Goal: Browse casually

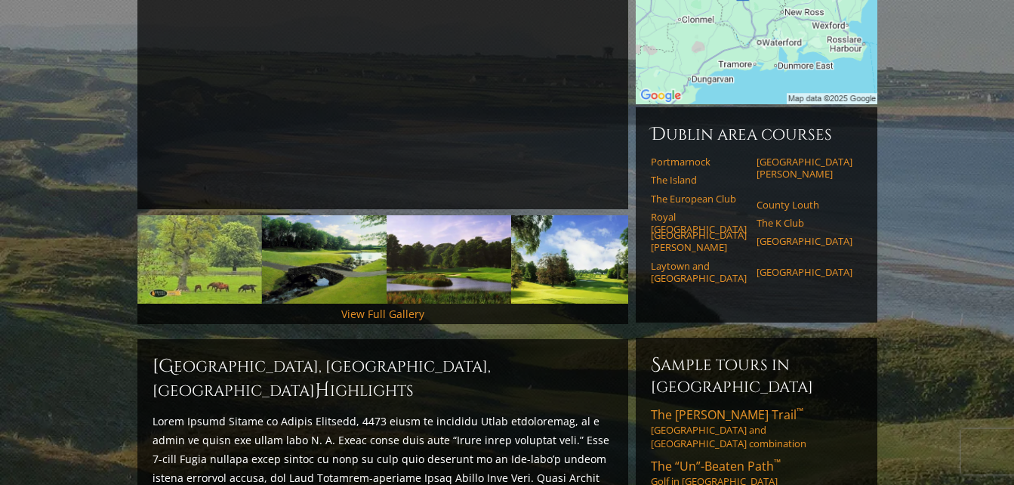
scroll to position [302, 0]
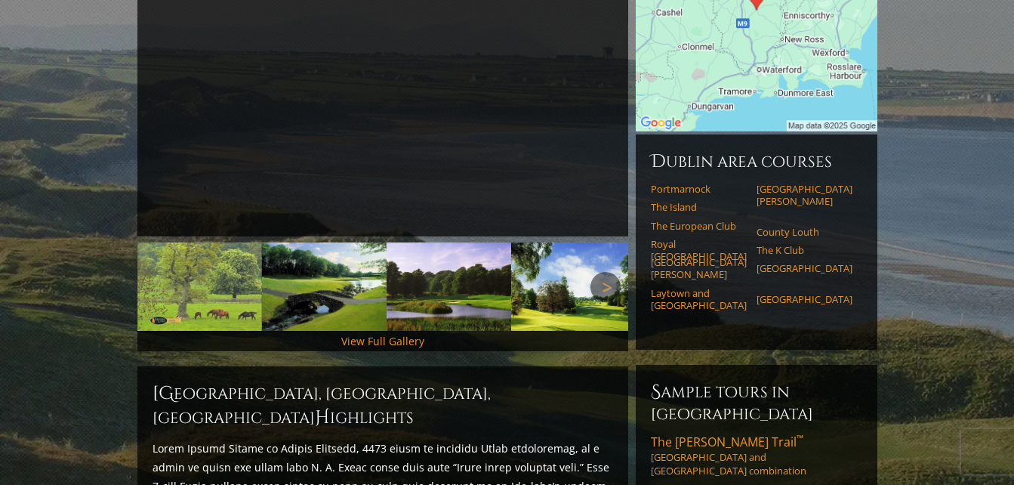
click at [599, 272] on link "Next" at bounding box center [605, 287] width 30 height 30
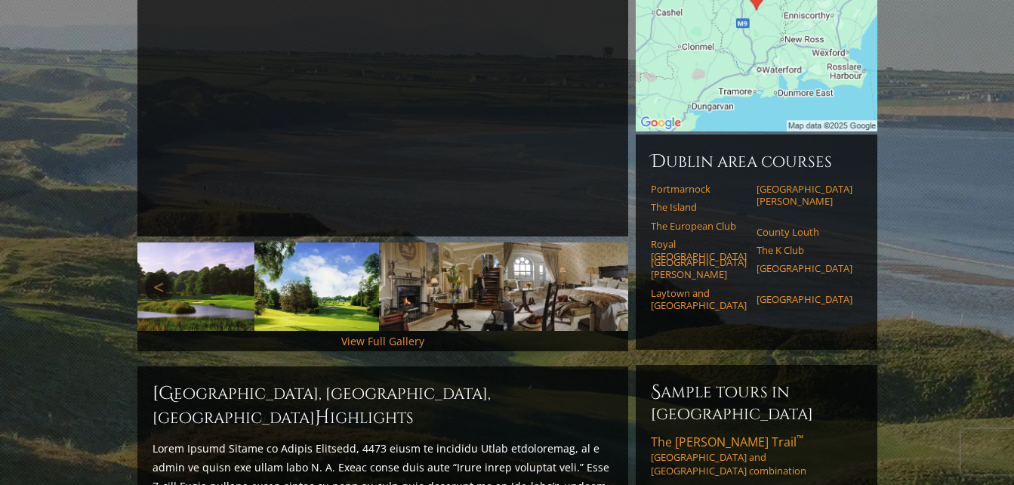
click at [599, 272] on link "Next" at bounding box center [605, 287] width 30 height 30
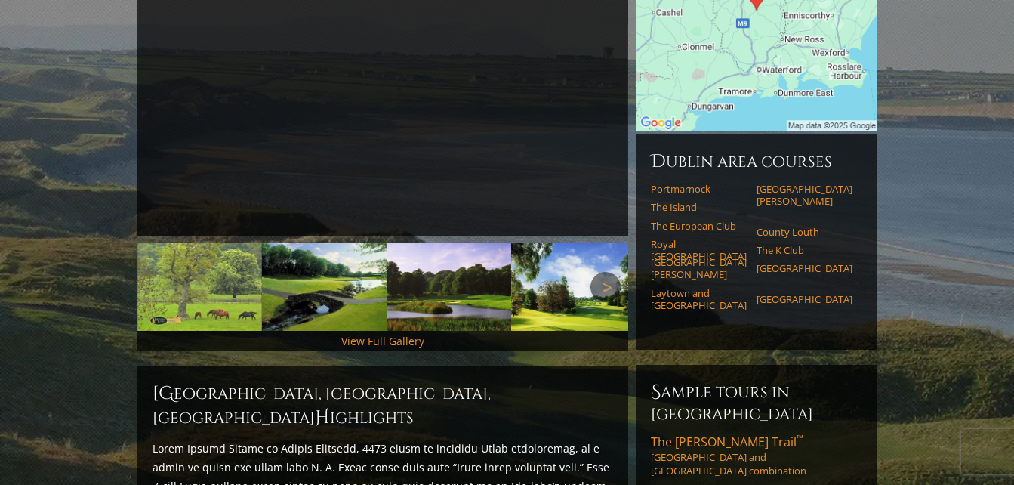
click at [599, 272] on link "Next" at bounding box center [605, 287] width 30 height 30
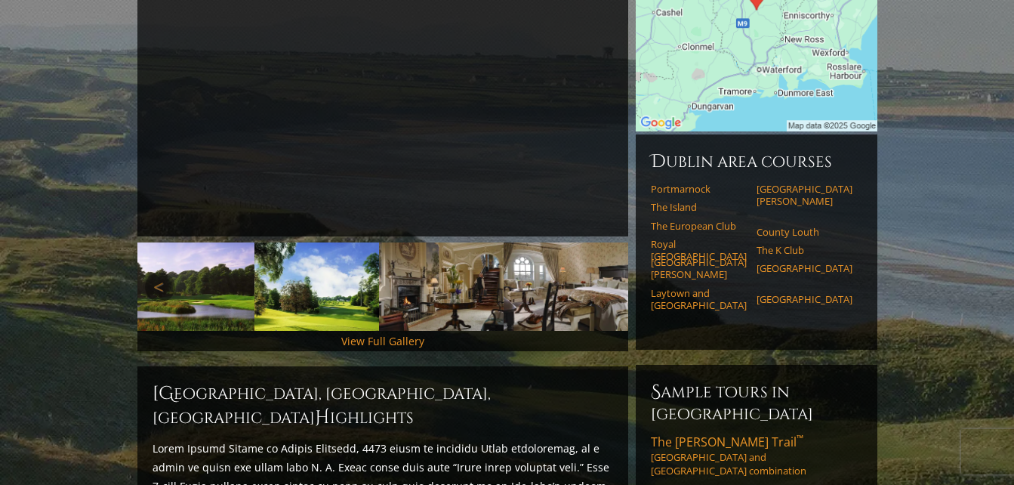
click at [599, 272] on link "Next" at bounding box center [605, 287] width 30 height 30
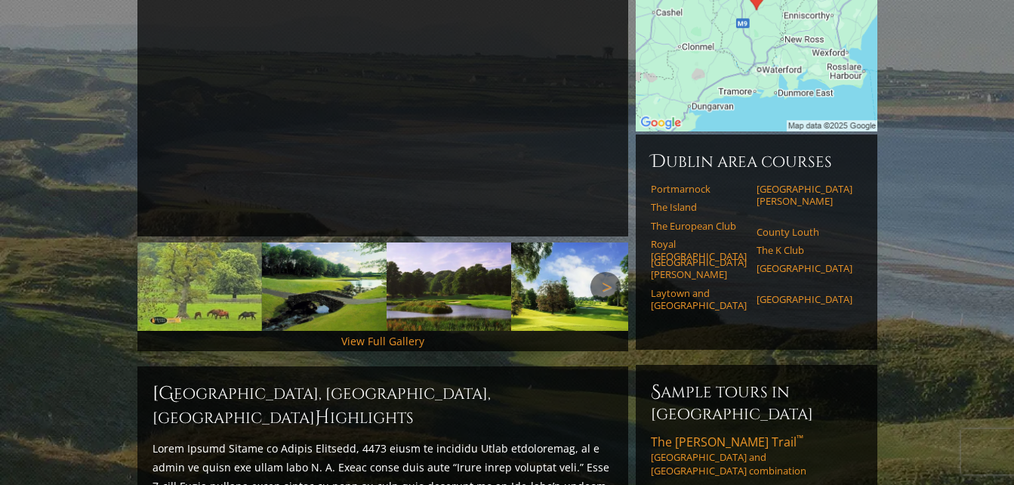
click at [599, 272] on link "Next" at bounding box center [605, 287] width 30 height 30
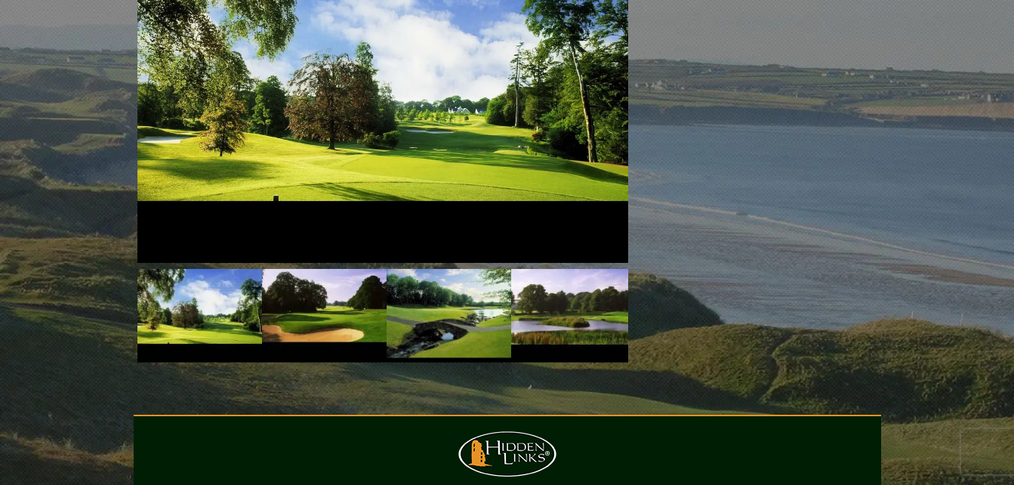
scroll to position [1208, 0]
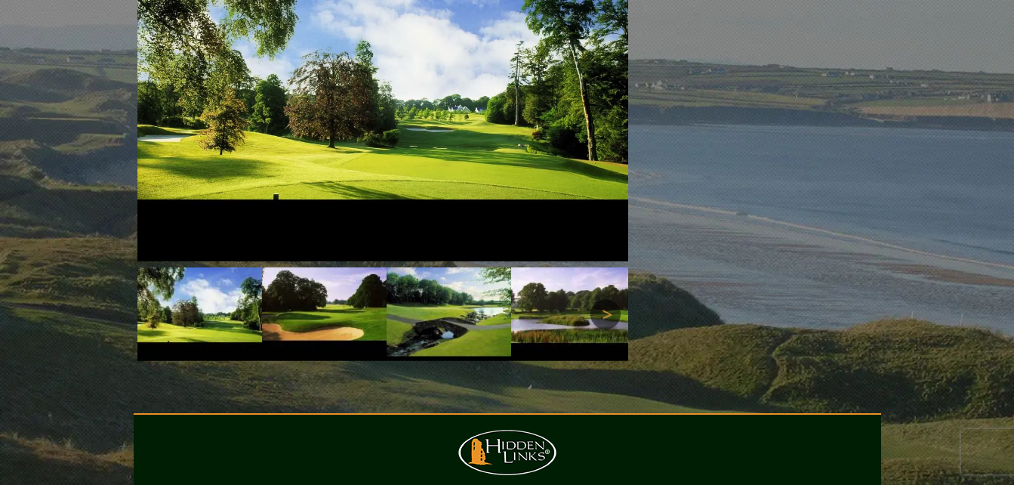
click at [608, 299] on link "Next" at bounding box center [605, 314] width 30 height 30
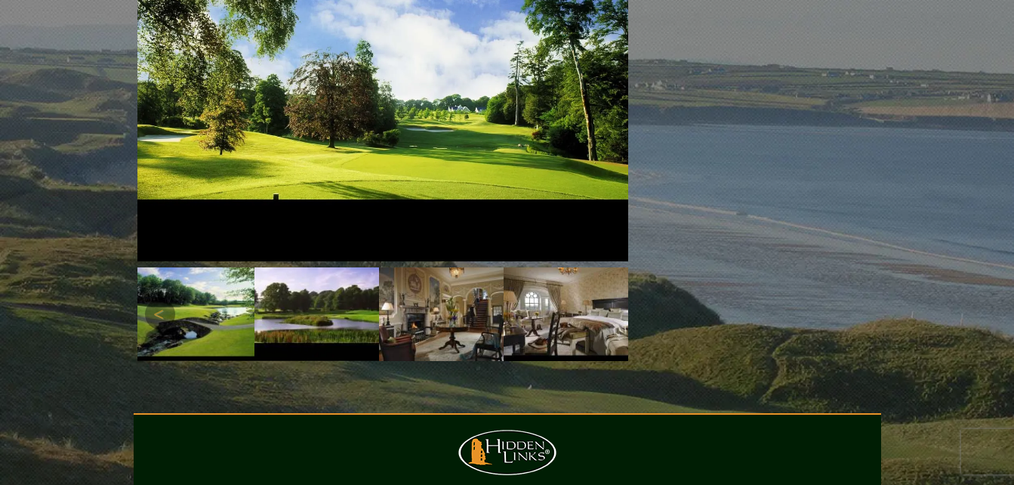
click at [608, 299] on link "Next" at bounding box center [605, 314] width 30 height 30
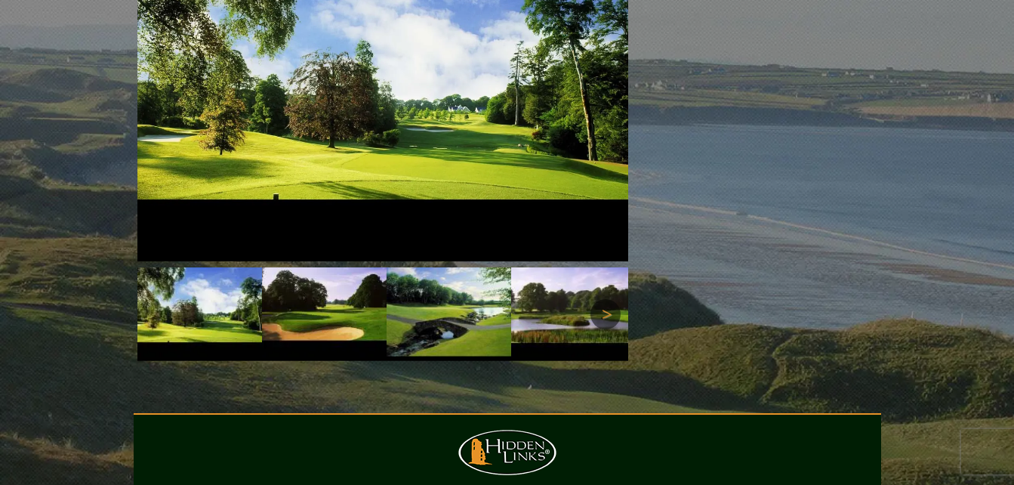
click at [608, 299] on link "Next" at bounding box center [605, 314] width 30 height 30
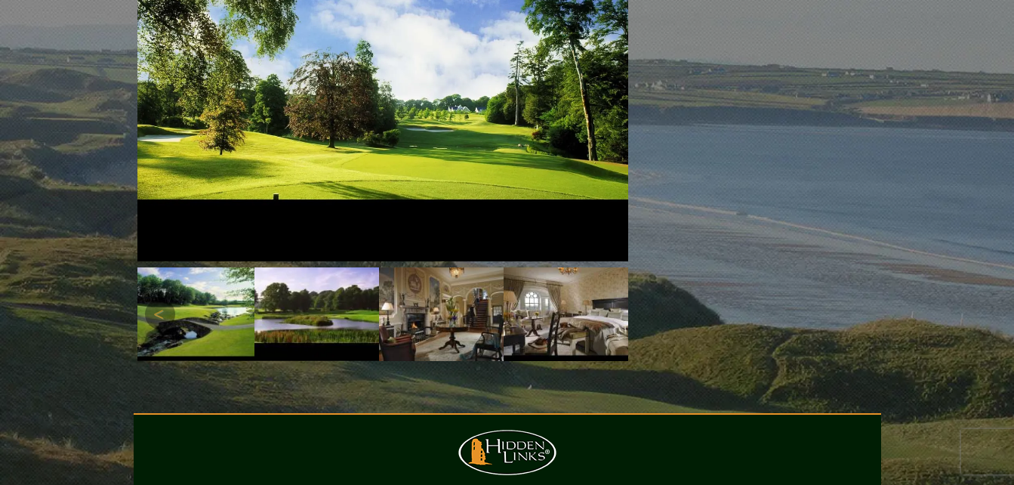
click at [608, 299] on link "Next" at bounding box center [605, 314] width 30 height 30
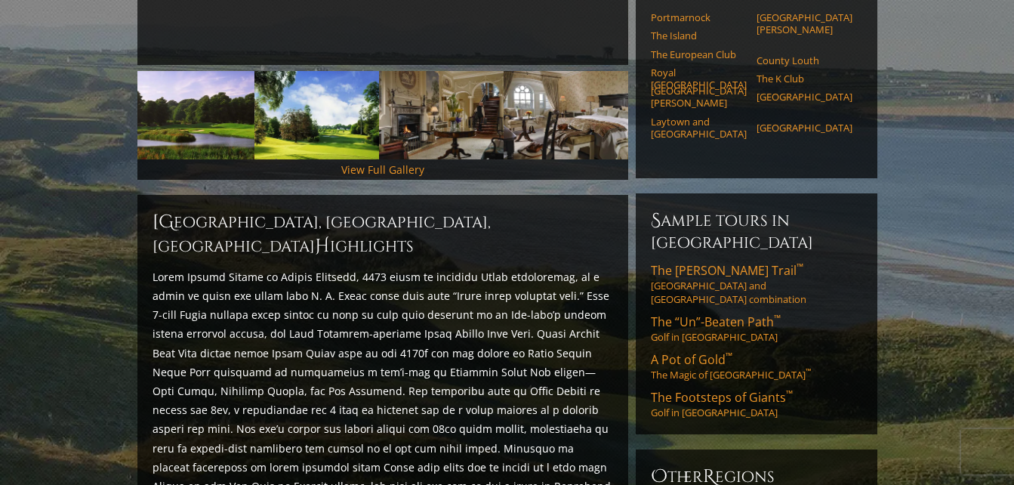
scroll to position [453, 0]
